Goal: Browse casually: Explore the website without a specific task or goal

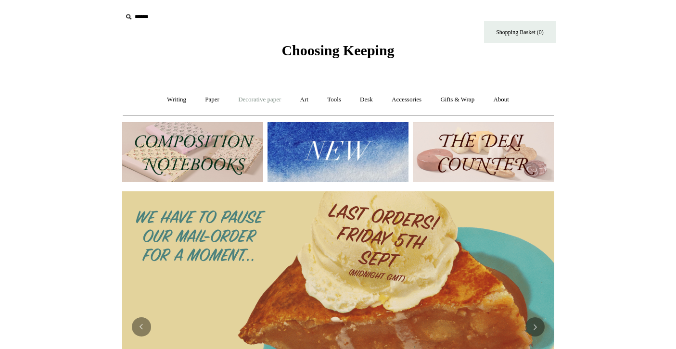
click at [273, 96] on link "Decorative paper +" at bounding box center [259, 99] width 60 height 25
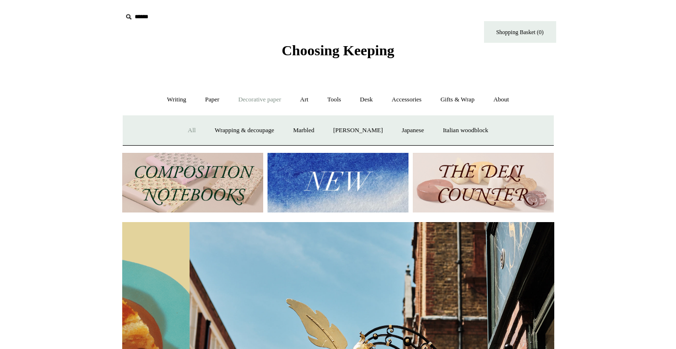
scroll to position [0, 431]
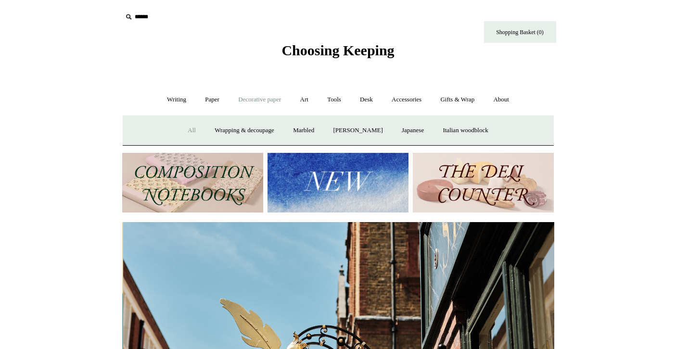
click at [190, 127] on link "All" at bounding box center [191, 130] width 25 height 25
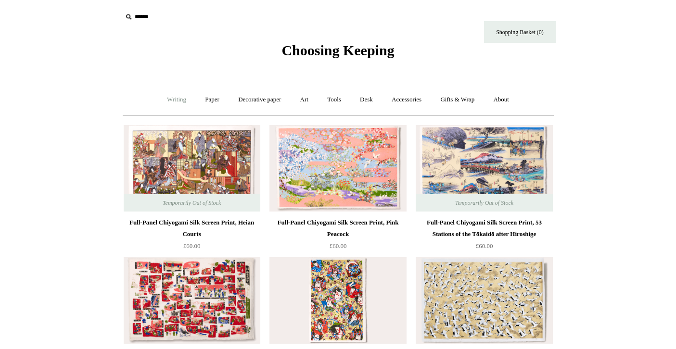
click at [164, 100] on link "Writing +" at bounding box center [176, 99] width 37 height 25
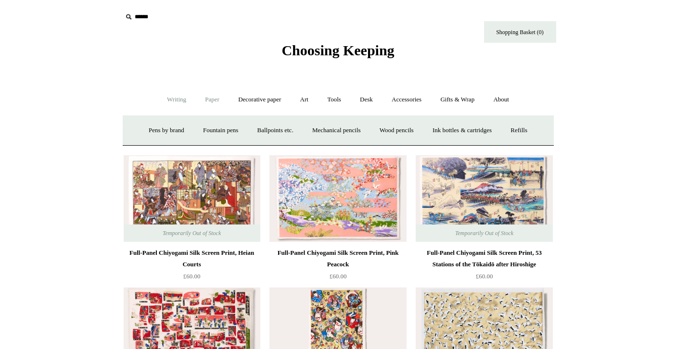
click at [201, 104] on link "Paper +" at bounding box center [212, 99] width 32 height 25
click at [432, 130] on link "Writing paper and envelopes +" at bounding box center [449, 130] width 89 height 25
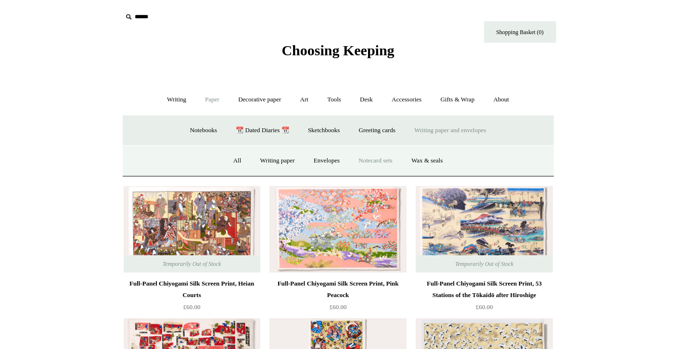
click at [357, 162] on link "Notecard sets" at bounding box center [375, 160] width 51 height 25
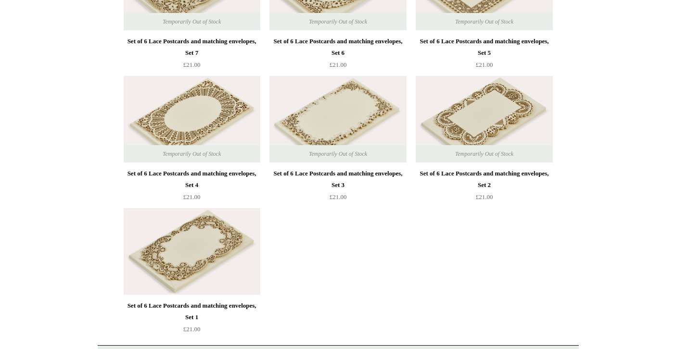
scroll to position [948, 0]
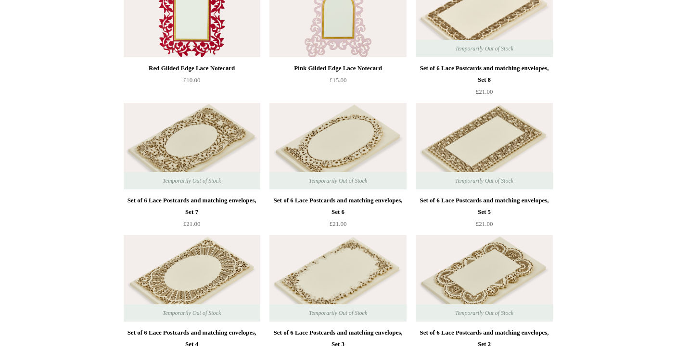
click at [408, 131] on div "Temporarily Out of Stock Set of 6 Lace Postcards and matching envelopes, Set 6 …" at bounding box center [337, 164] width 144 height 132
click at [399, 132] on img at bounding box center [337, 146] width 137 height 87
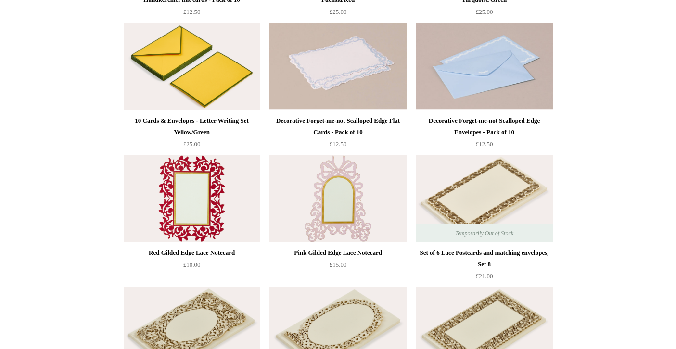
scroll to position [757, 0]
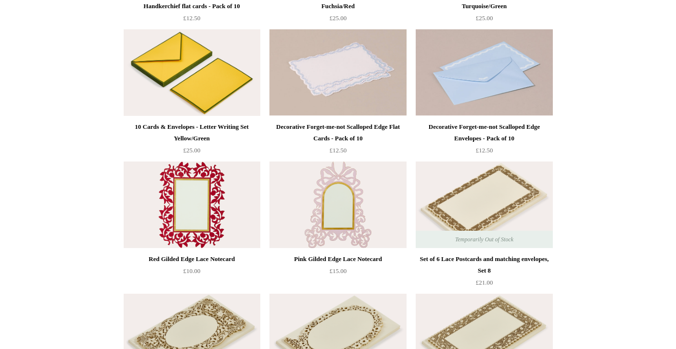
click at [345, 229] on img at bounding box center [337, 205] width 137 height 87
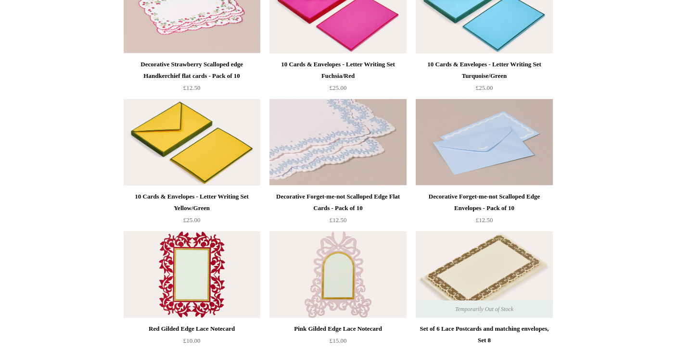
scroll to position [669, 0]
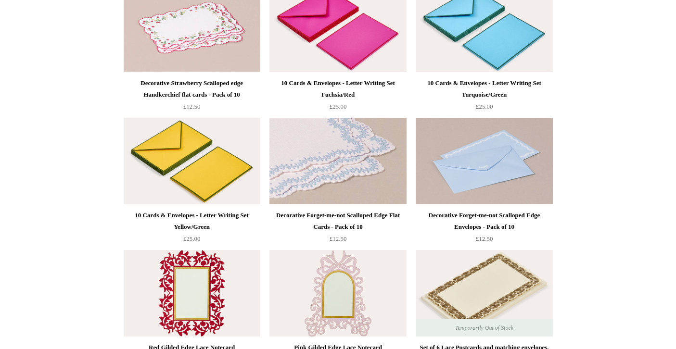
click at [315, 174] on img at bounding box center [337, 161] width 137 height 87
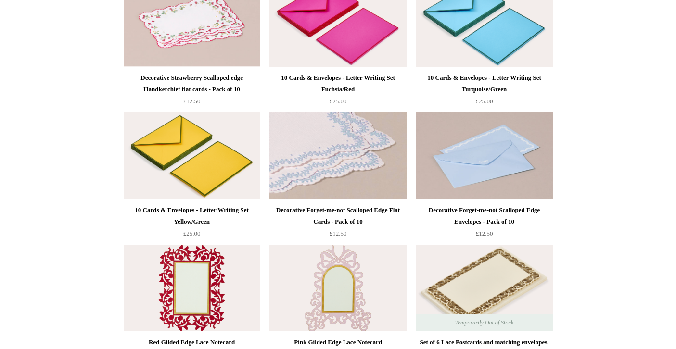
scroll to position [671, 0]
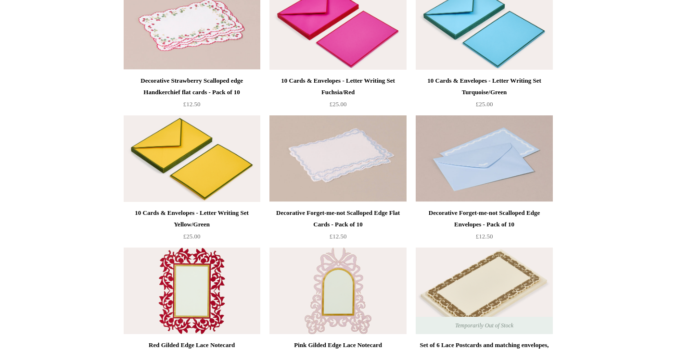
click at [469, 283] on img at bounding box center [484, 291] width 137 height 87
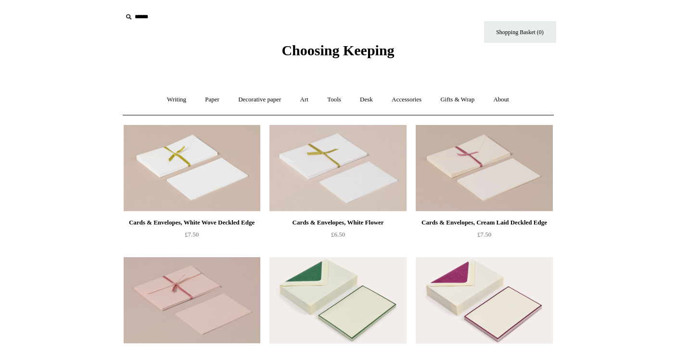
scroll to position [0, 0]
click at [273, 97] on link "Decorative paper +" at bounding box center [259, 99] width 60 height 25
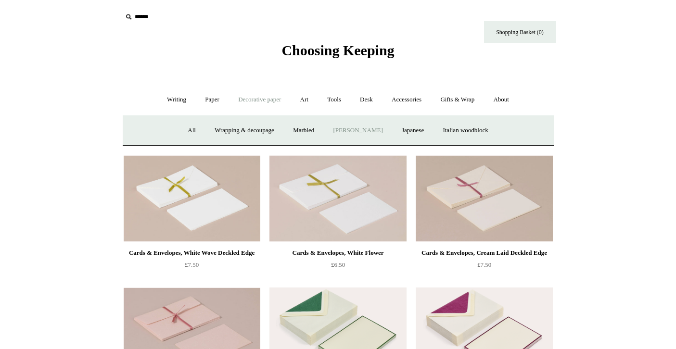
click at [336, 130] on link "[PERSON_NAME]" at bounding box center [357, 130] width 67 height 25
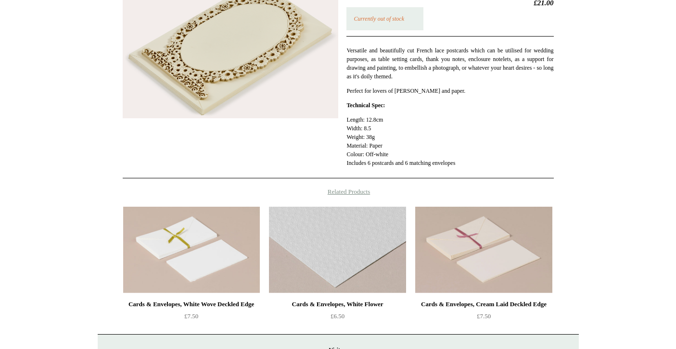
scroll to position [87, 0]
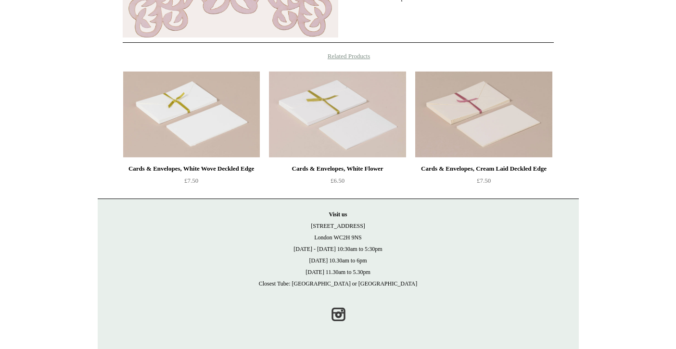
scroll to position [389, 0]
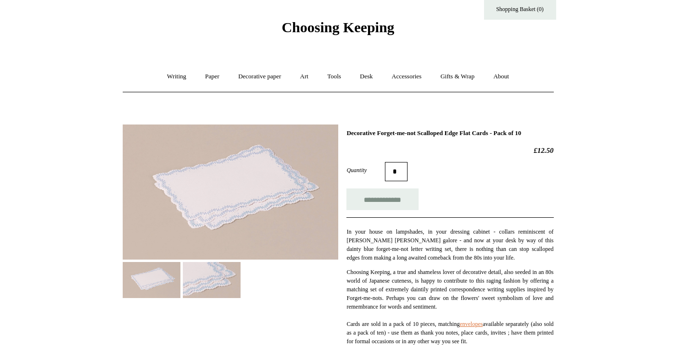
scroll to position [29, 0]
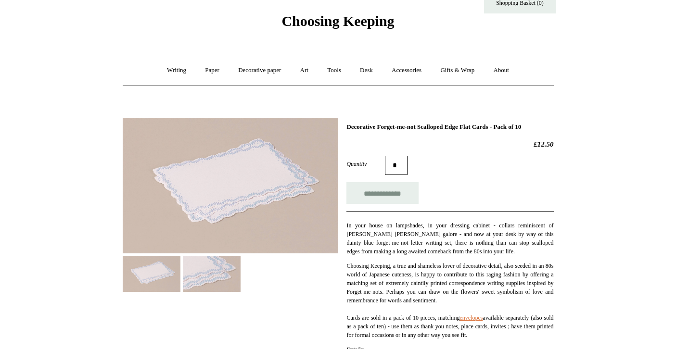
click at [219, 267] on img at bounding box center [212, 274] width 58 height 36
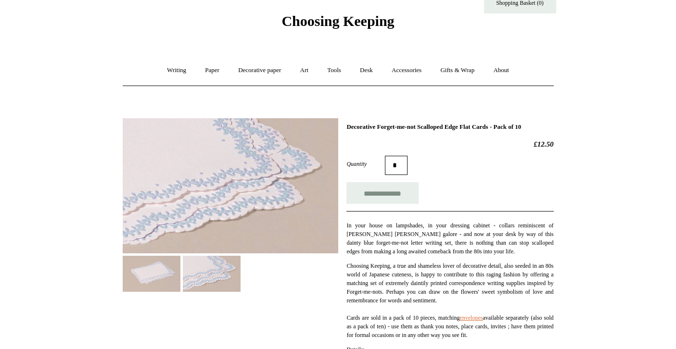
click at [156, 259] on img at bounding box center [152, 274] width 58 height 36
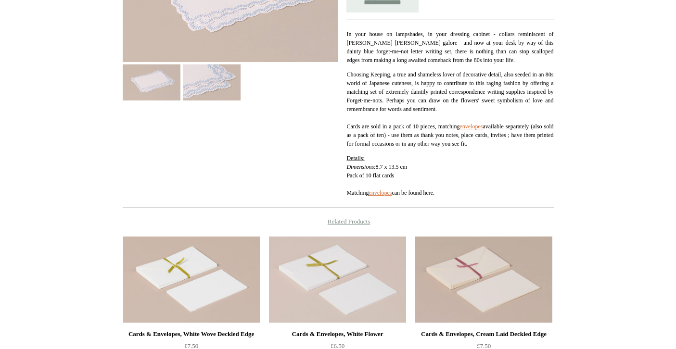
scroll to position [279, 0]
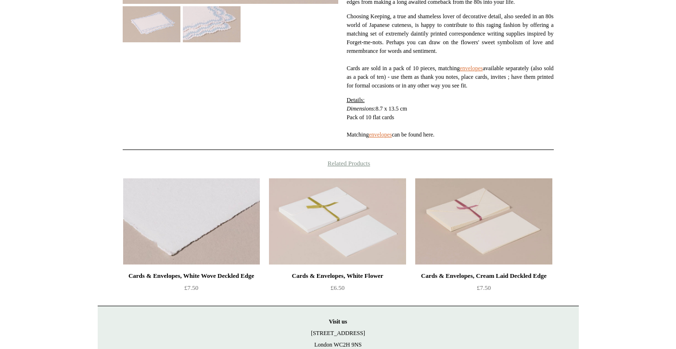
click at [205, 246] on img at bounding box center [191, 221] width 137 height 87
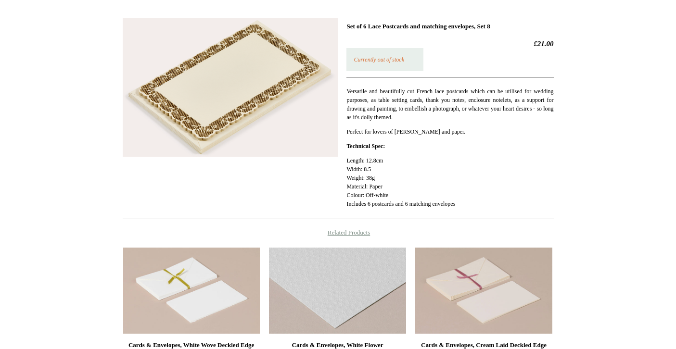
scroll to position [95, 0]
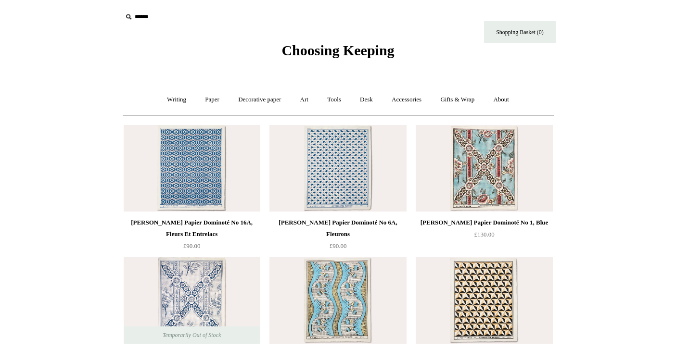
click at [348, 173] on img at bounding box center [337, 168] width 137 height 87
click at [342, 97] on link "Tools +" at bounding box center [333, 99] width 31 height 25
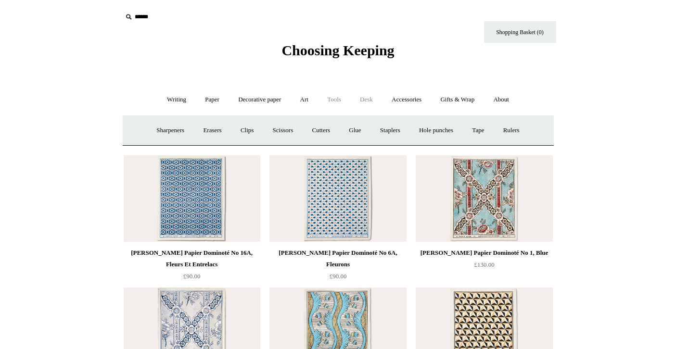
click at [375, 100] on link "Desk +" at bounding box center [366, 99] width 30 height 25
click at [368, 133] on link "Desk Accessories" at bounding box center [378, 130] width 61 height 25
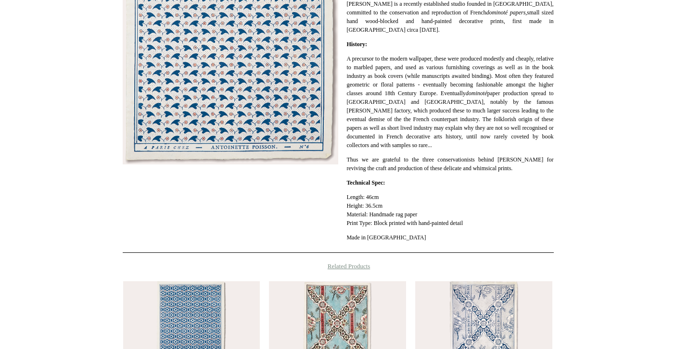
scroll to position [42, 0]
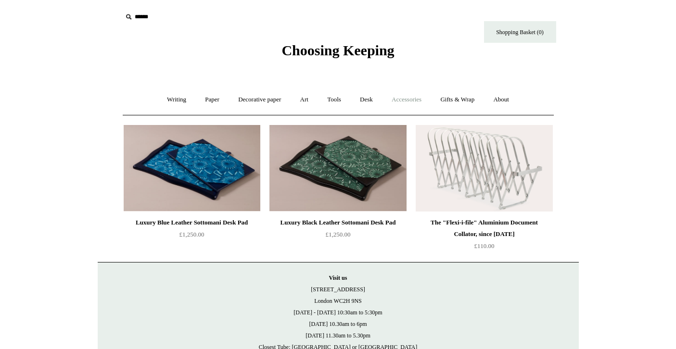
click at [413, 95] on link "Accessories +" at bounding box center [406, 99] width 47 height 25
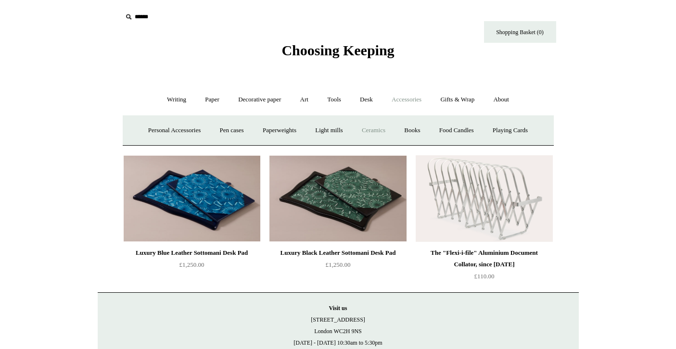
click at [381, 125] on link "Ceramics +" at bounding box center [373, 130] width 41 height 25
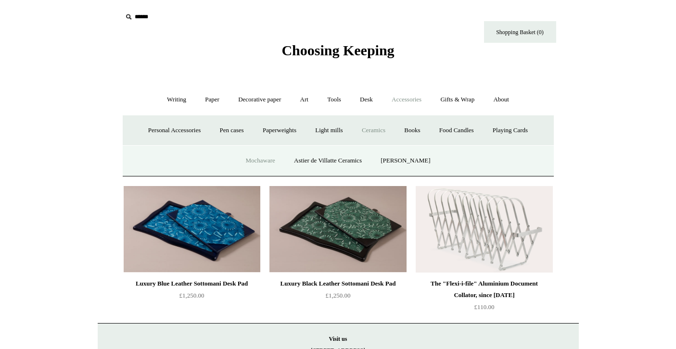
click at [259, 157] on link "Mochaware" at bounding box center [260, 160] width 47 height 25
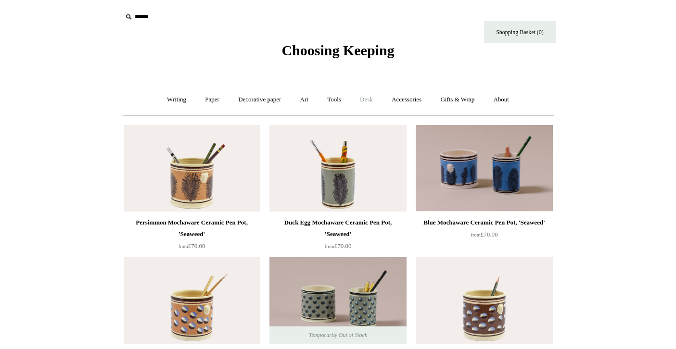
click at [372, 100] on link "Desk +" at bounding box center [366, 99] width 30 height 25
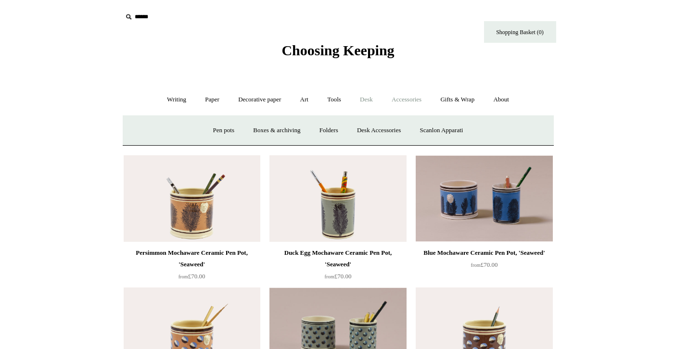
click at [422, 100] on link "Accessories +" at bounding box center [406, 99] width 47 height 25
click at [443, 127] on link "Food Candles" at bounding box center [456, 130] width 52 height 25
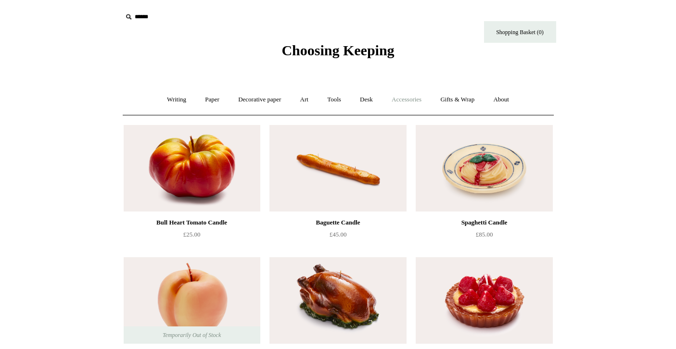
click at [428, 98] on link "Accessories +" at bounding box center [406, 99] width 47 height 25
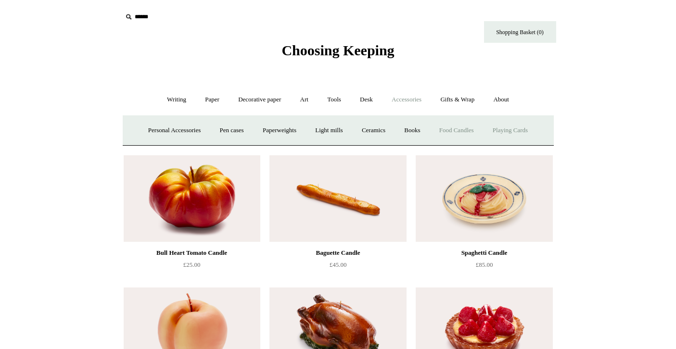
click at [521, 129] on link "Playing Cards" at bounding box center [510, 130] width 52 height 25
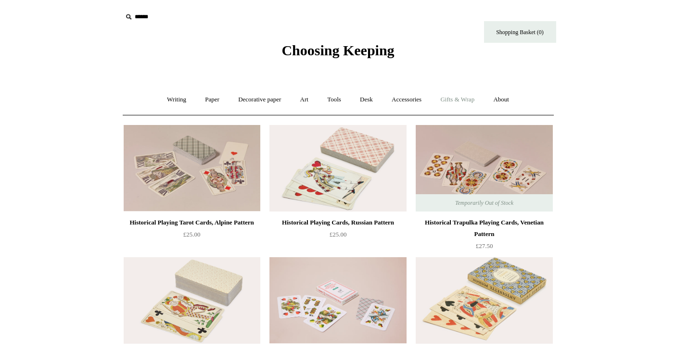
click at [458, 101] on link "Gifts & Wrap +" at bounding box center [456, 99] width 51 height 25
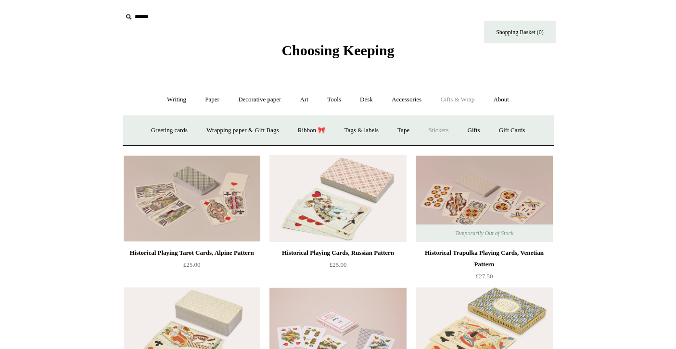
click at [441, 125] on link "Stickers" at bounding box center [438, 130] width 38 height 25
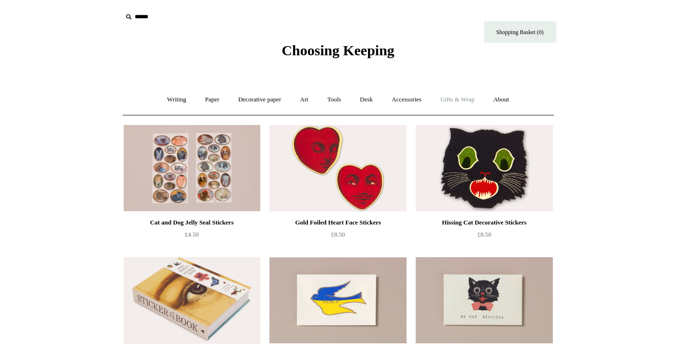
click at [449, 103] on link "Gifts & Wrap +" at bounding box center [456, 99] width 51 height 25
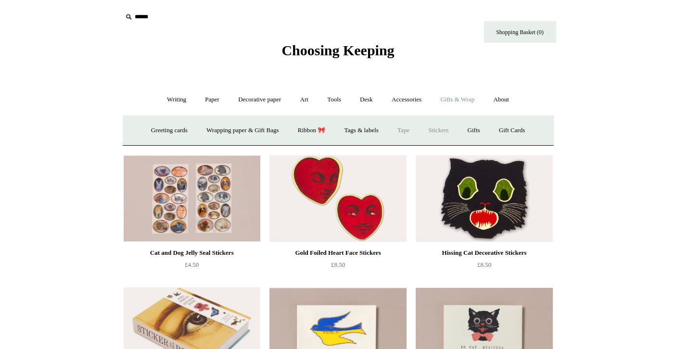
click at [404, 131] on link "Tape" at bounding box center [403, 130] width 29 height 25
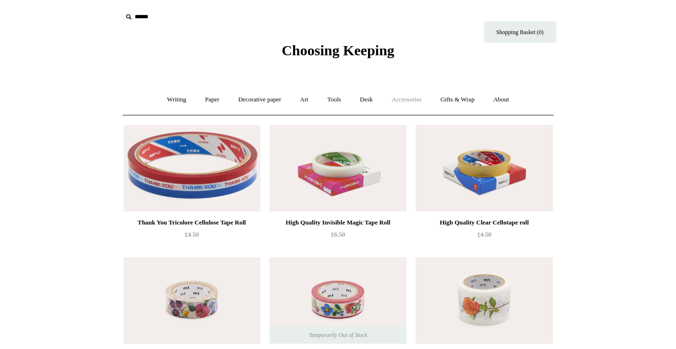
click at [419, 99] on link "Accessories +" at bounding box center [406, 99] width 47 height 25
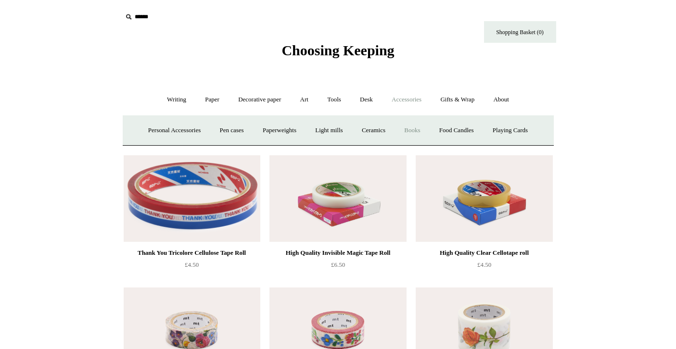
click at [420, 124] on link "Books" at bounding box center [411, 130] width 33 height 25
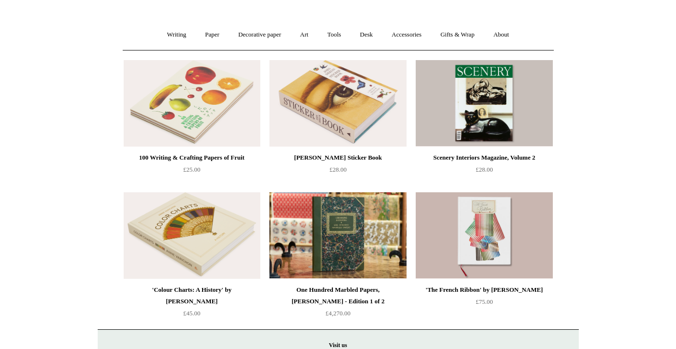
scroll to position [66, 0]
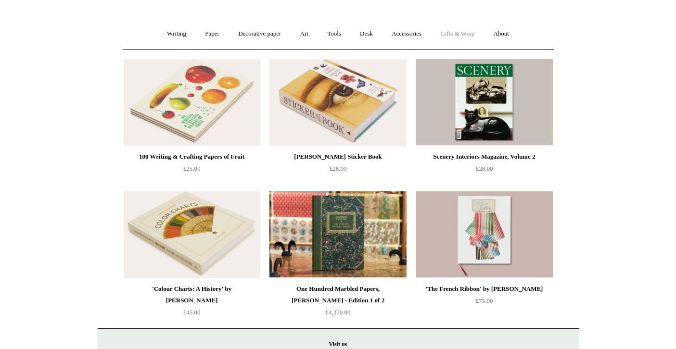
click at [458, 32] on link "Gifts & Wrap +" at bounding box center [456, 33] width 51 height 25
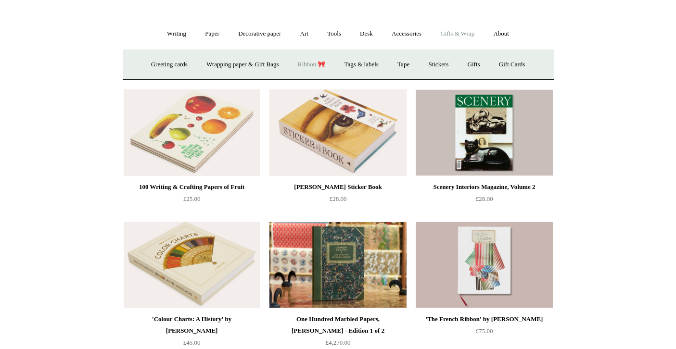
click at [313, 63] on link "Ribbon 🎀" at bounding box center [311, 64] width 45 height 25
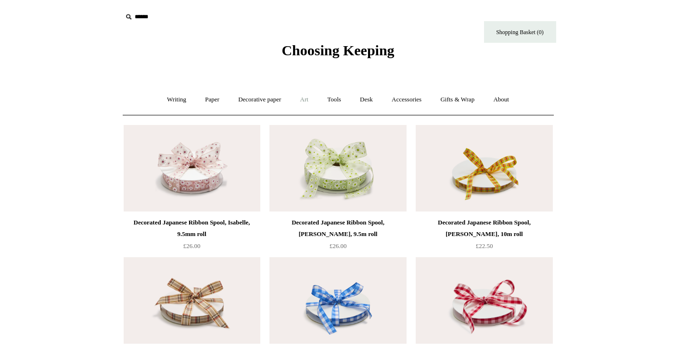
click at [304, 98] on link "Art +" at bounding box center [303, 99] width 25 height 25
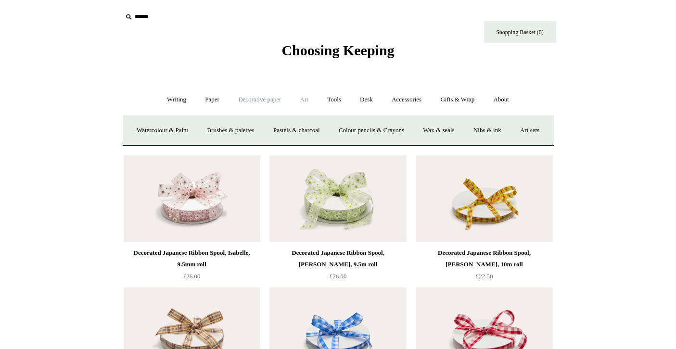
click at [244, 101] on link "Decorative paper +" at bounding box center [259, 99] width 60 height 25
click at [226, 133] on link "Wrapping & decoupage" at bounding box center [244, 130] width 77 height 25
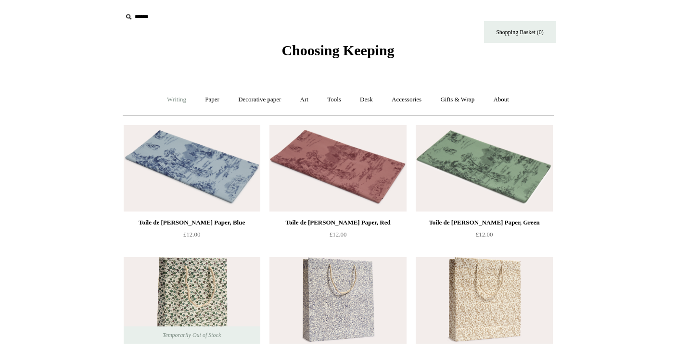
click link "Writing +"
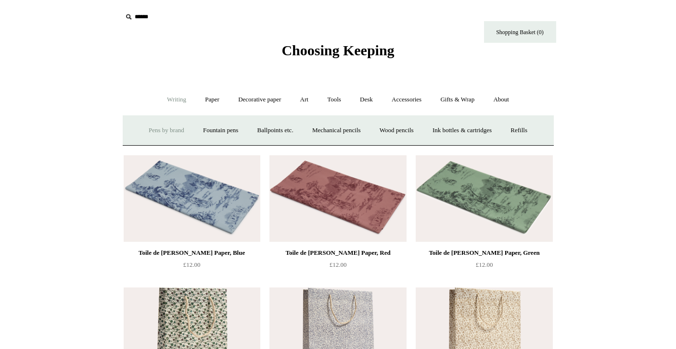
click link "Pens by brand +"
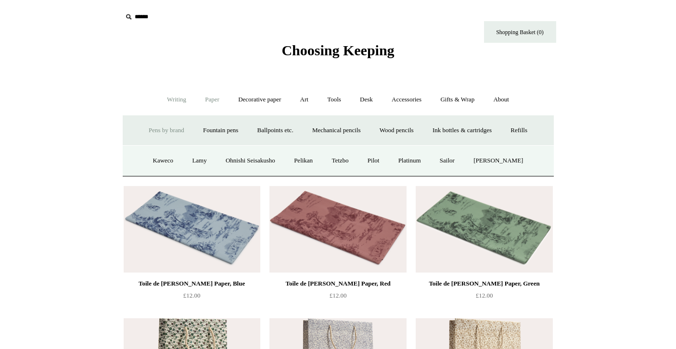
click link "Paper +"
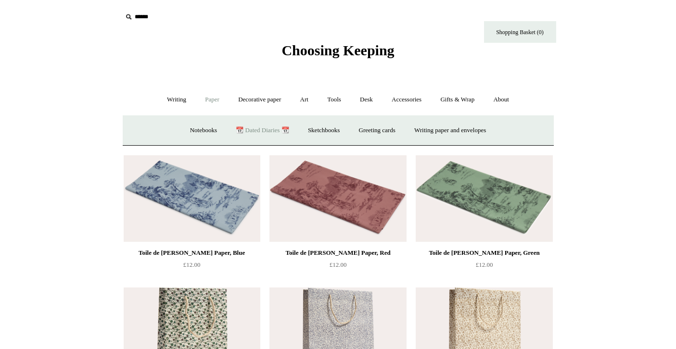
click link "📆 Dated Diaries 📆"
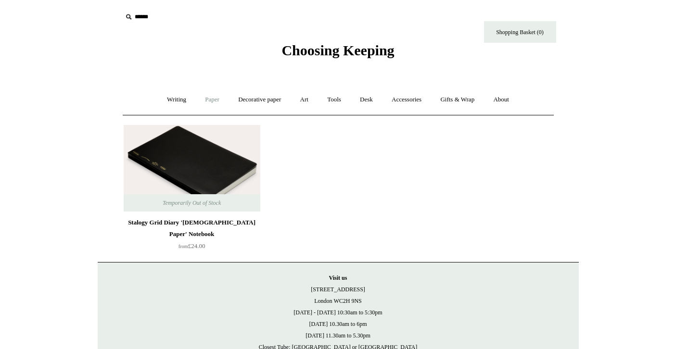
click at [209, 100] on link "Paper +" at bounding box center [212, 99] width 32 height 25
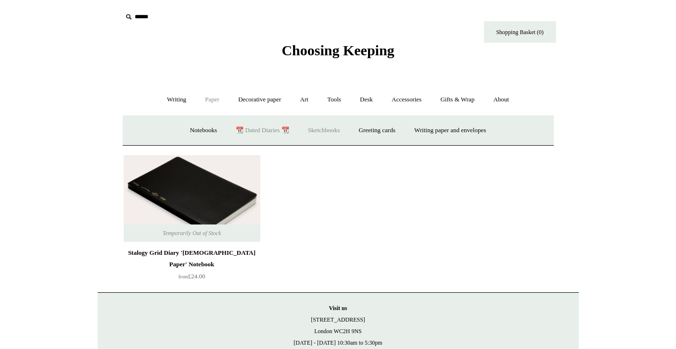
click at [303, 131] on link "Sketchbooks +" at bounding box center [323, 130] width 49 height 25
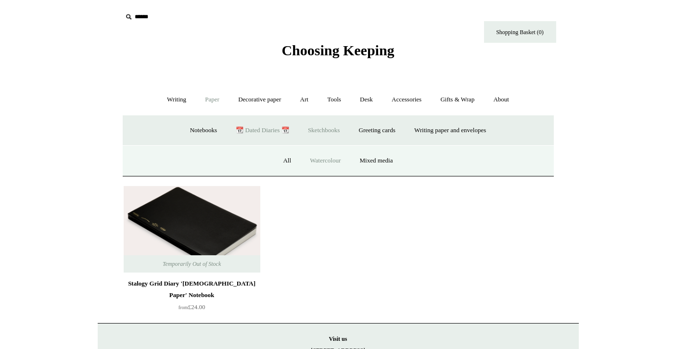
click at [314, 163] on link "Watercolour" at bounding box center [325, 160] width 48 height 25
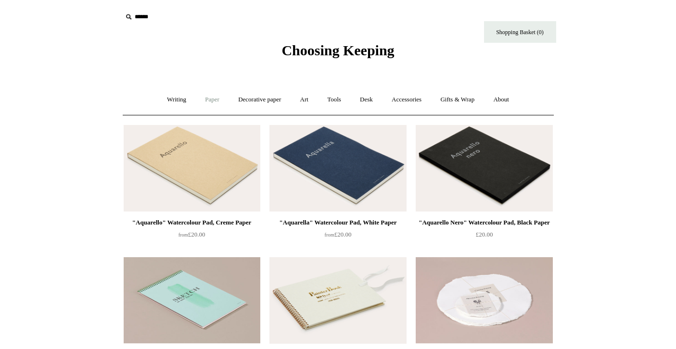
click at [208, 96] on link "Paper +" at bounding box center [212, 99] width 32 height 25
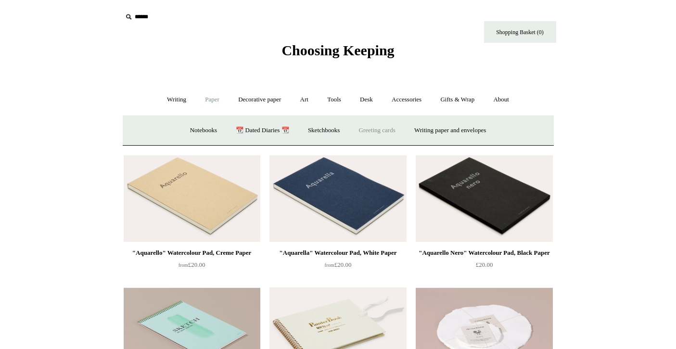
click at [386, 130] on link "Greeting cards +" at bounding box center [377, 130] width 54 height 25
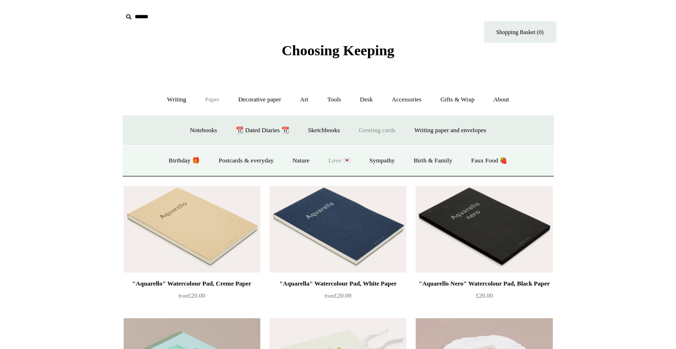
click at [330, 160] on link "Love 💌" at bounding box center [339, 160] width 39 height 25
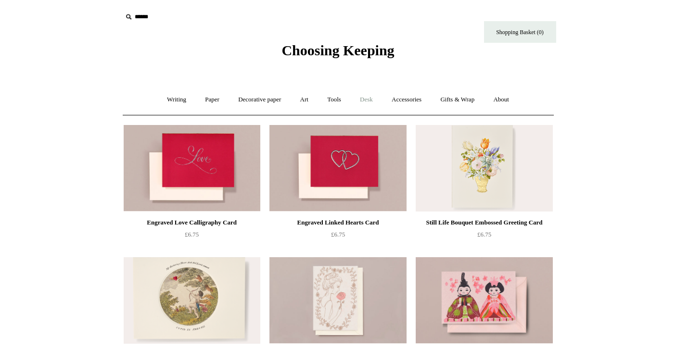
click at [371, 101] on link "Desk +" at bounding box center [366, 99] width 30 height 25
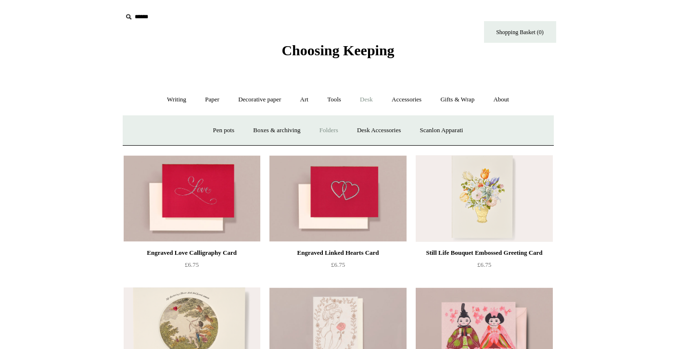
click at [321, 125] on link "Folders" at bounding box center [329, 130] width 36 height 25
